Goal: Navigation & Orientation: Find specific page/section

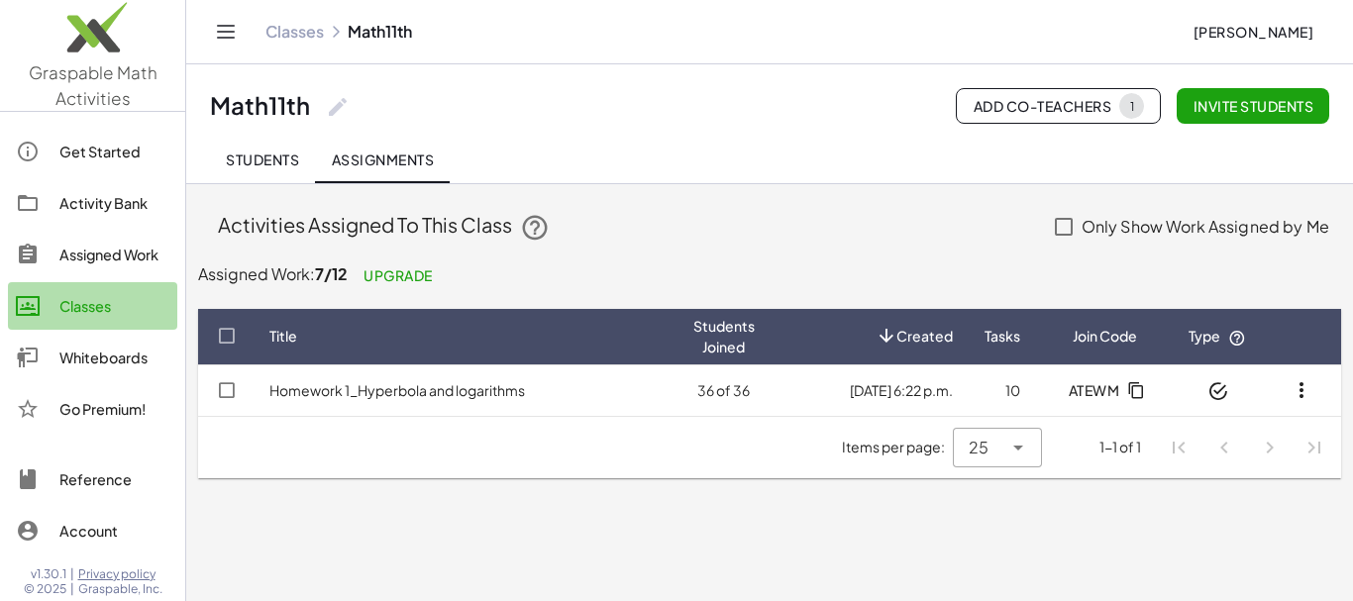
click at [144, 301] on div "Classes" at bounding box center [114, 306] width 110 height 24
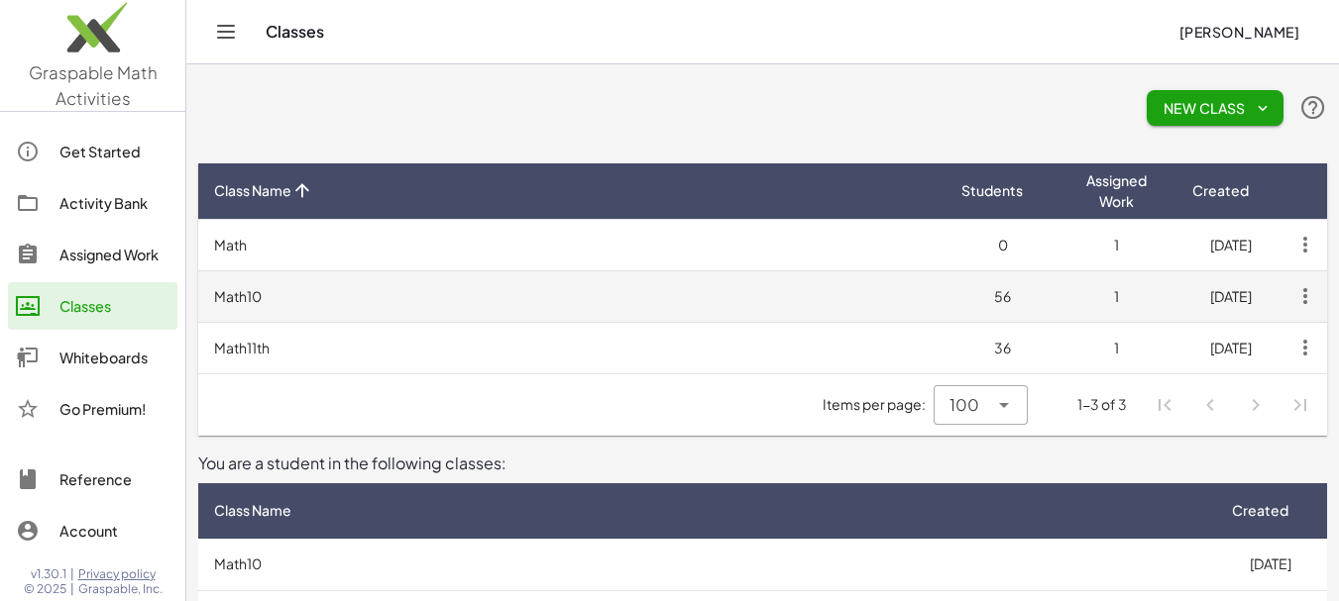
click at [254, 313] on td "Math10" at bounding box center [571, 296] width 747 height 52
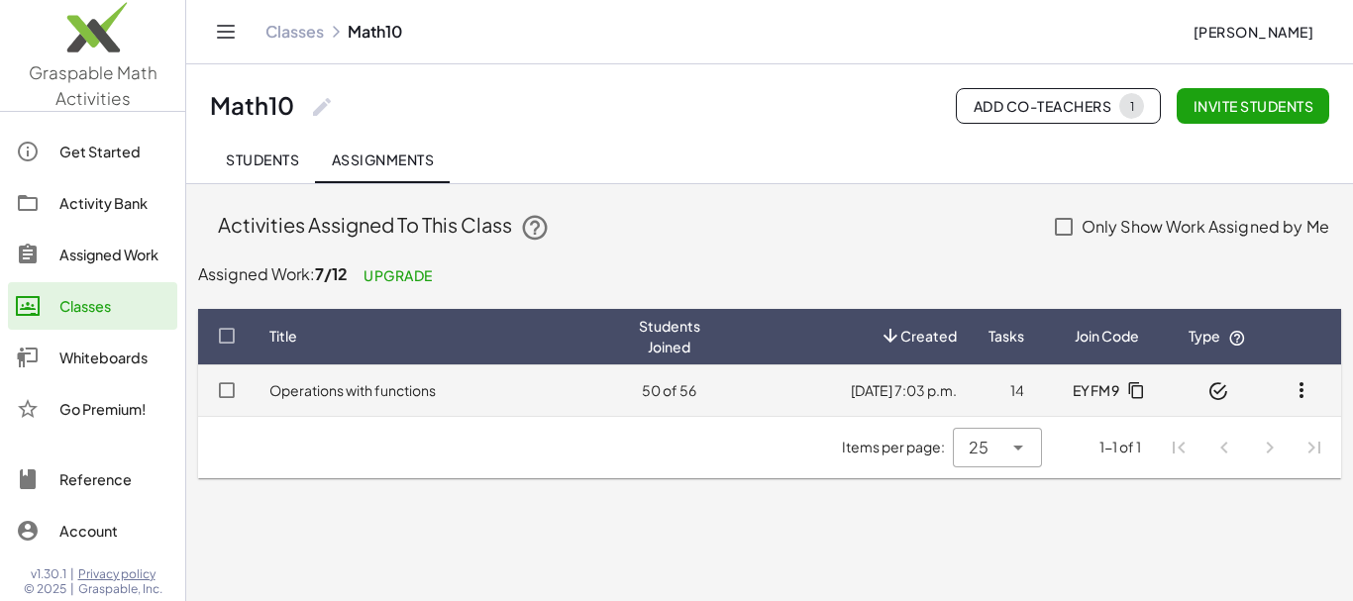
click at [341, 376] on td "Operations with functions" at bounding box center [439, 391] width 370 height 52
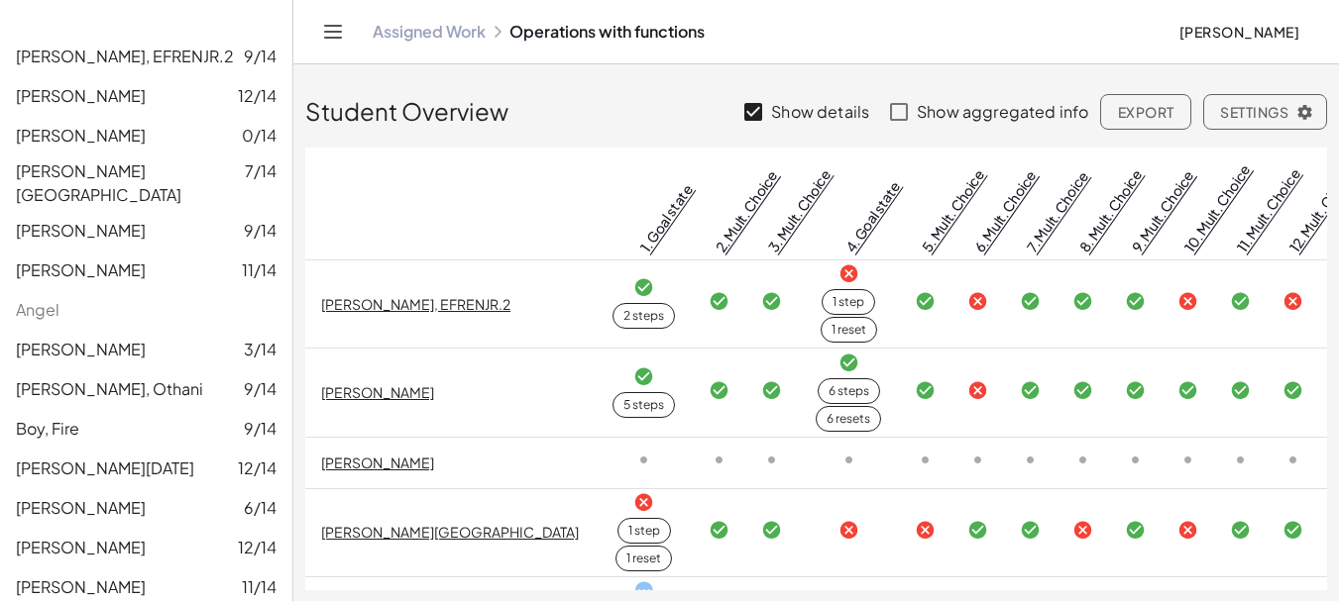
scroll to position [367, 0]
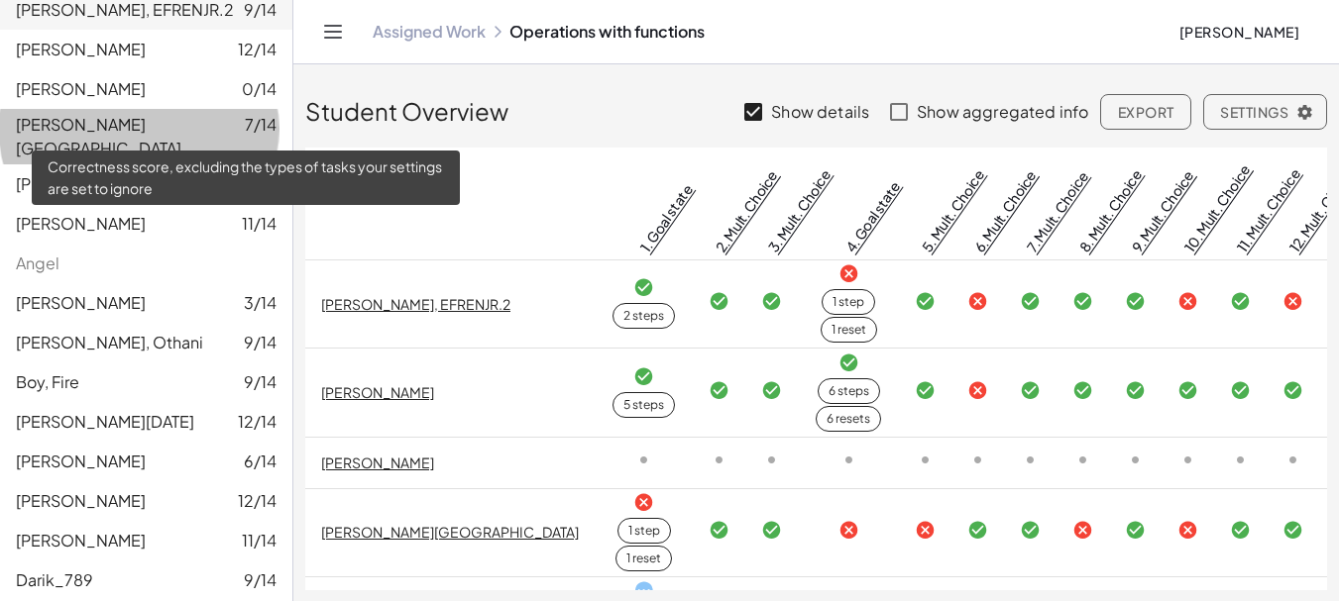
click at [247, 120] on span "7/14" at bounding box center [261, 137] width 32 height 48
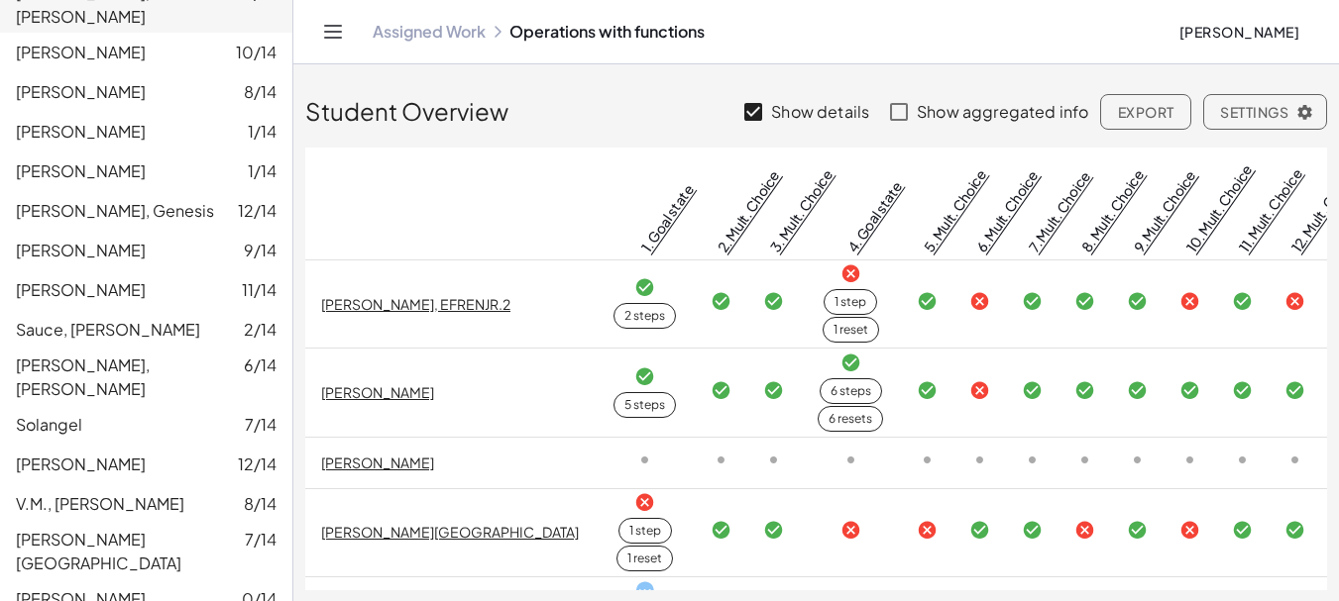
scroll to position [2014, 0]
